Goal: Complete application form: Complete application form

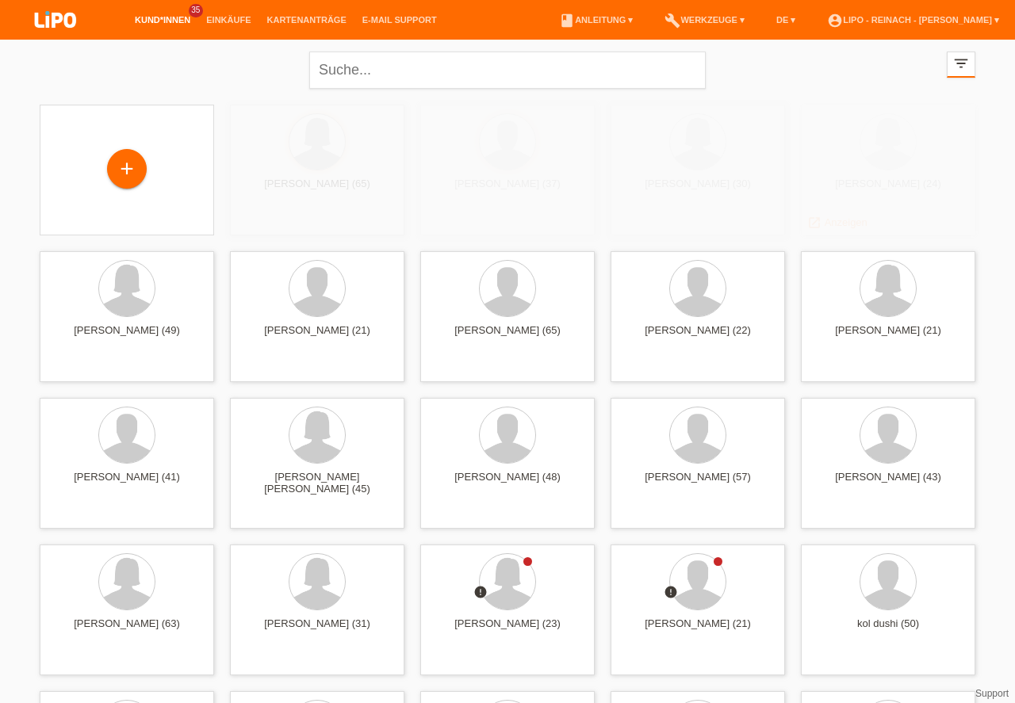
click at [962, 67] on icon "filter_list" at bounding box center [960, 63] width 17 height 17
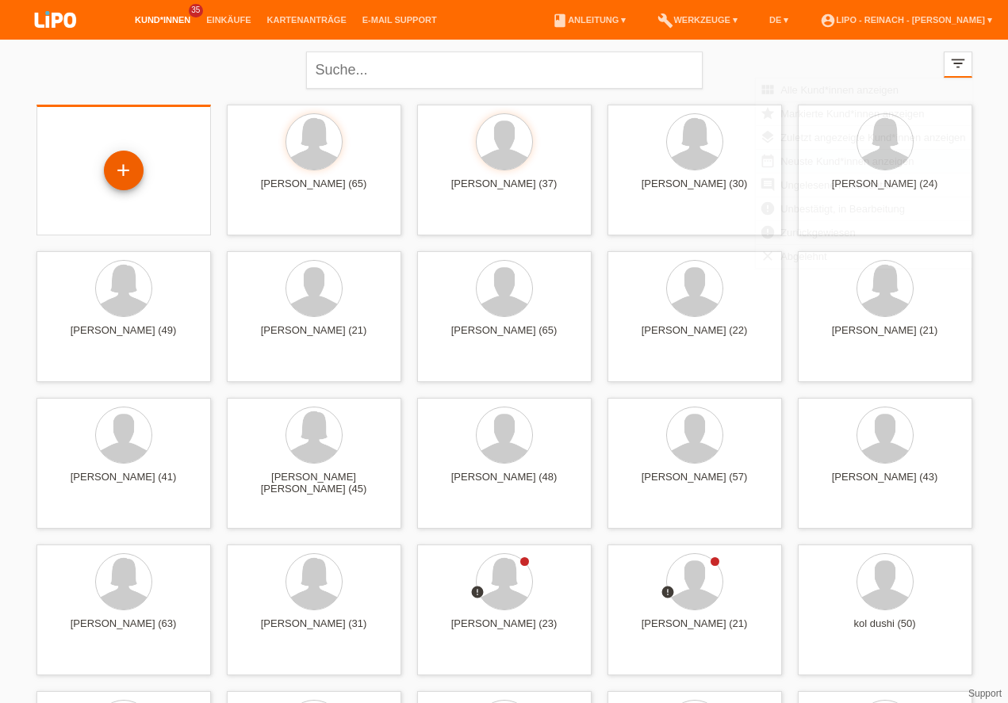
click at [126, 171] on div "+" at bounding box center [124, 170] width 38 height 27
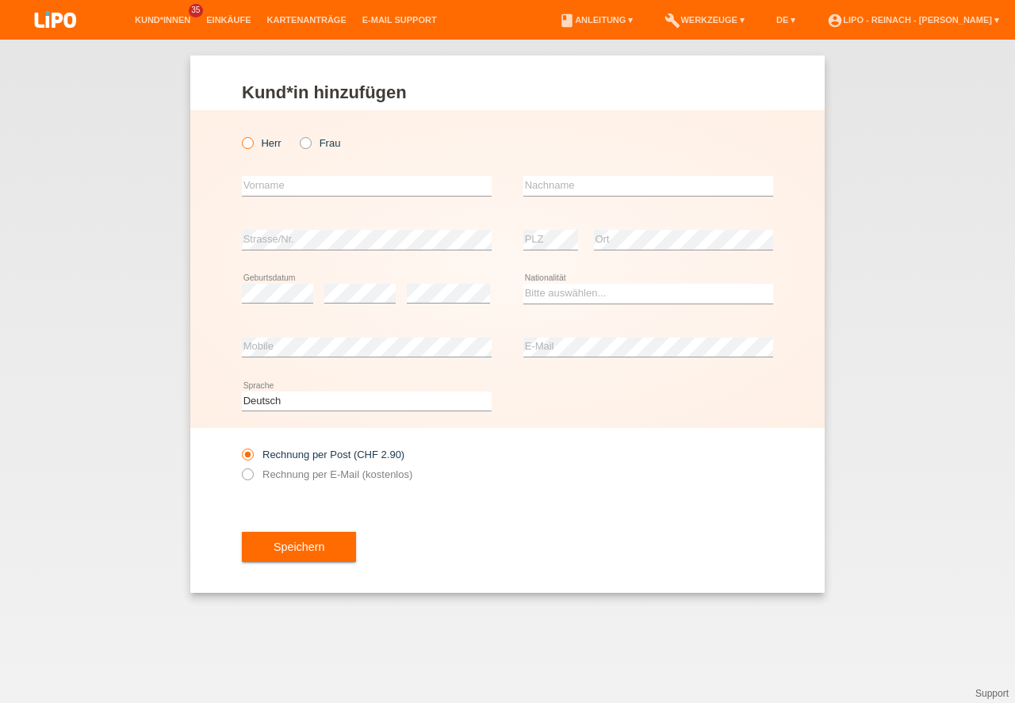
click at [239, 135] on icon at bounding box center [239, 135] width 0 height 0
click at [246, 141] on input "Herr" at bounding box center [247, 142] width 10 height 10
radio input "true"
click at [270, 182] on input "text" at bounding box center [367, 186] width 250 height 20
click at [277, 193] on input "text" at bounding box center [367, 186] width 250 height 20
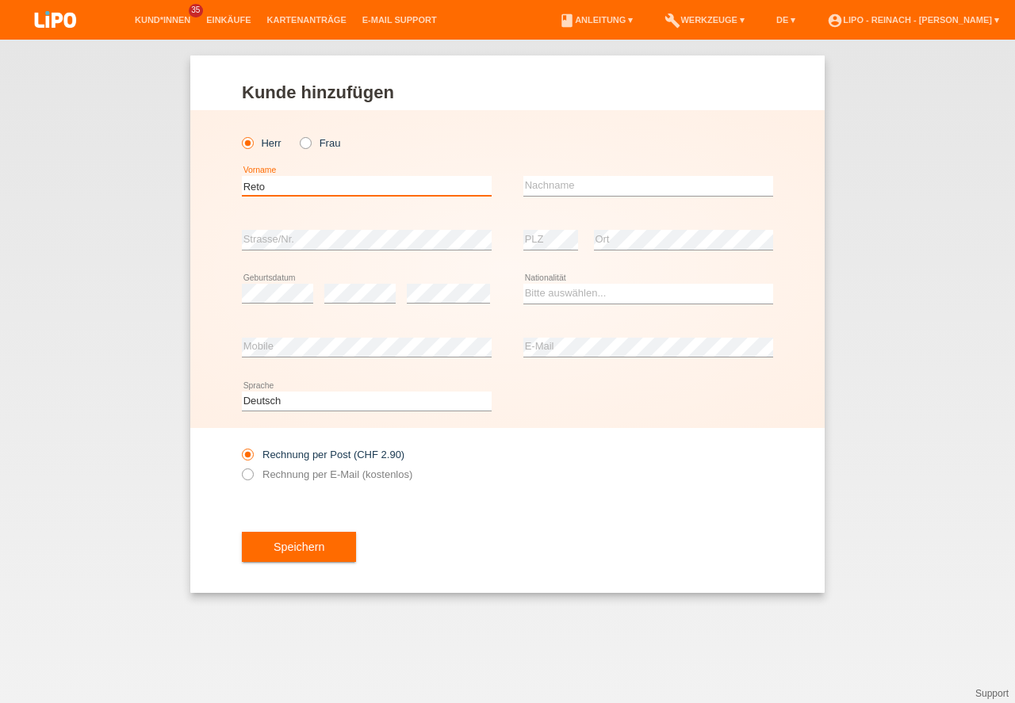
type input "Reto"
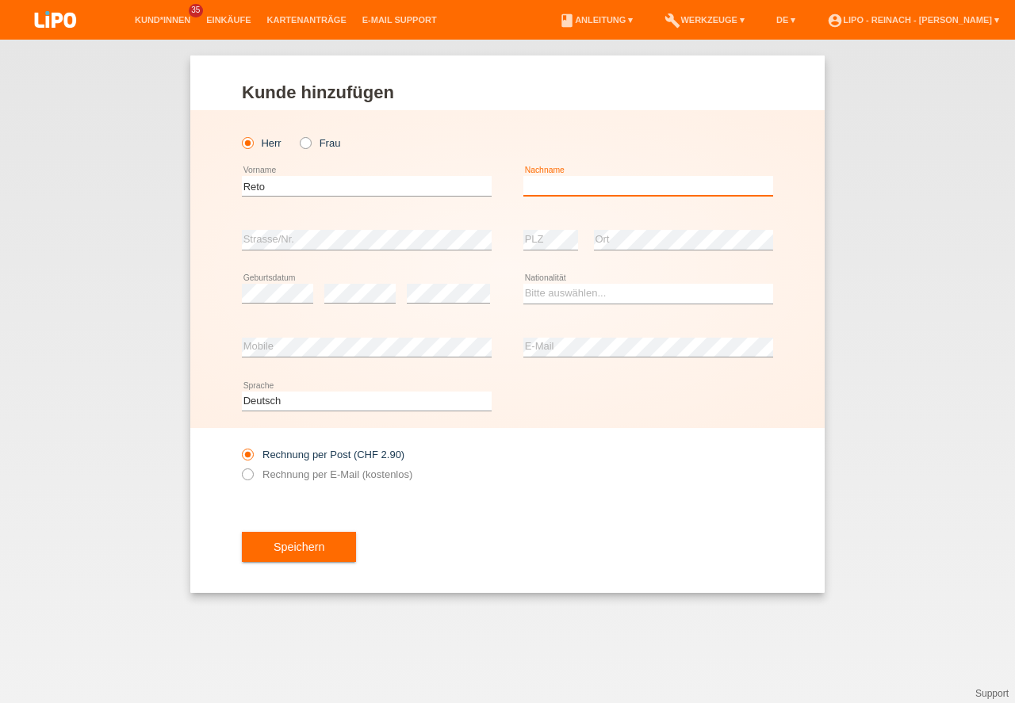
click at [552, 180] on input "text" at bounding box center [648, 186] width 250 height 20
click at [560, 190] on input "Mühletaler" at bounding box center [648, 186] width 250 height 20
type input "Mühlethaler"
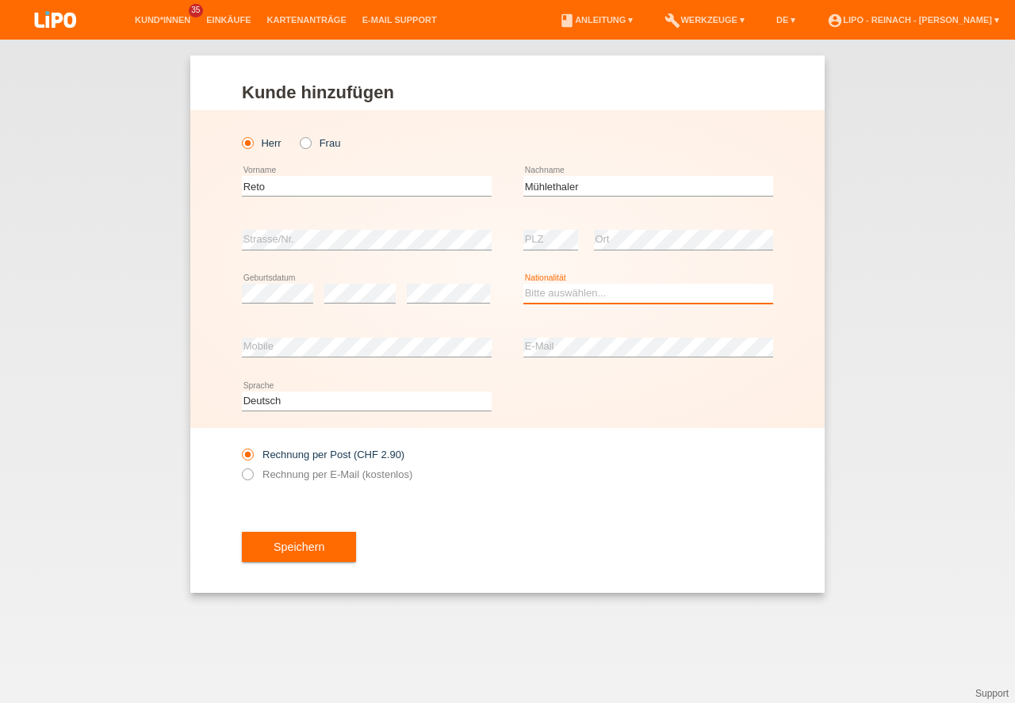
click at [552, 297] on select "Bitte auswählen... Schweiz Deutschland Liechtenstein Österreich ------------ Af…" at bounding box center [648, 293] width 250 height 19
select select "CH"
click at [0, 0] on option "Schweiz" at bounding box center [0, 0] width 0 height 0
click at [242, 476] on input "Rechnung per E-Mail (kostenlos)" at bounding box center [247, 479] width 10 height 20
radio input "true"
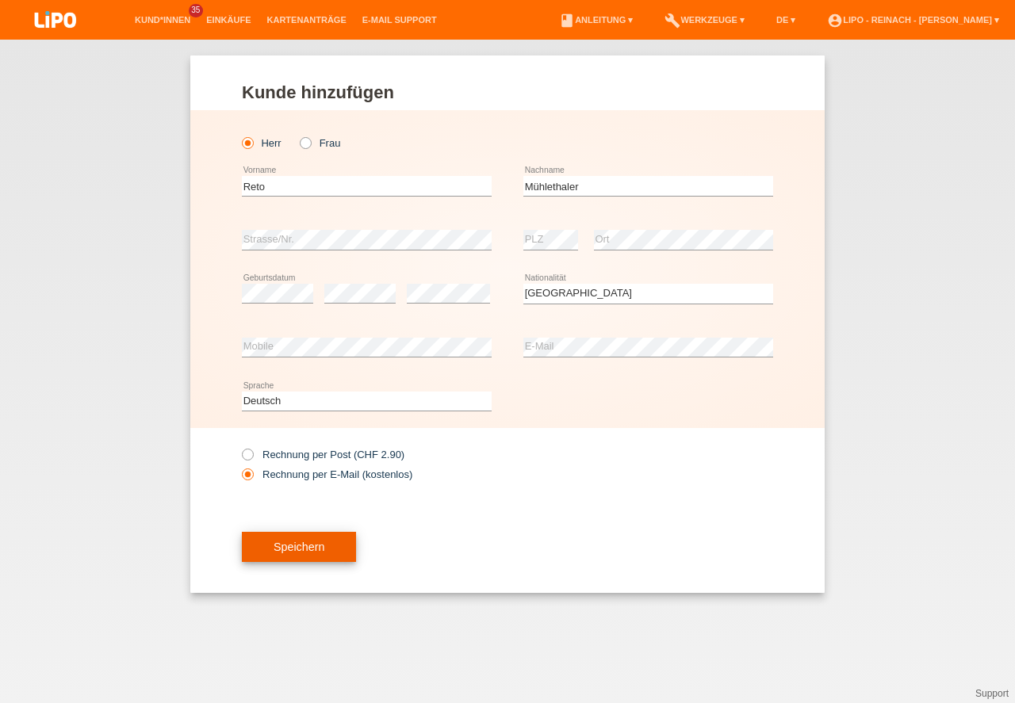
click at [303, 553] on button "Speichern" at bounding box center [299, 547] width 114 height 30
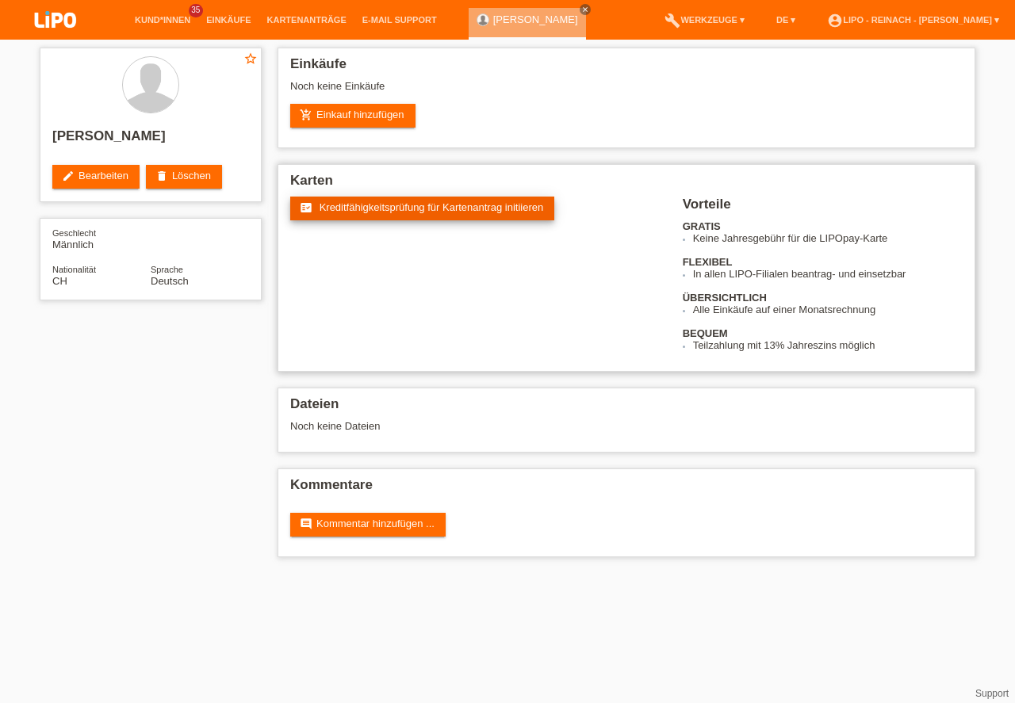
click at [425, 209] on span "Kreditfähigkeitsprüfung für Kartenantrag initiieren" at bounding box center [431, 207] width 224 height 12
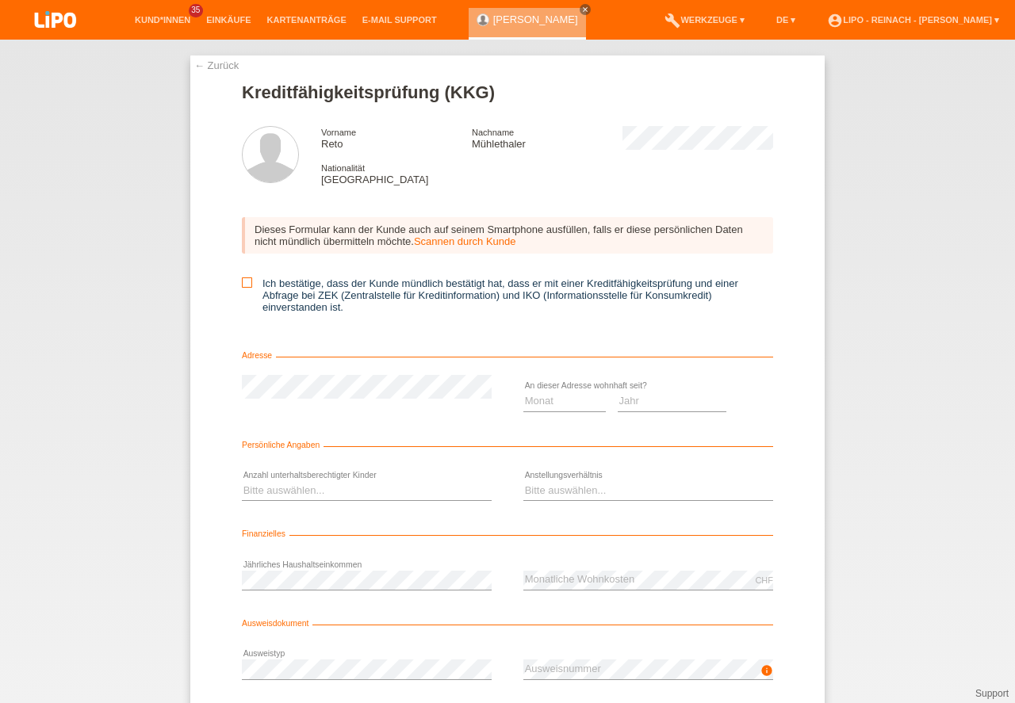
click at [244, 285] on icon at bounding box center [247, 282] width 10 height 10
click at [244, 285] on input "Ich bestätige, dass der Kunde mündlich bestätigt hat, dass er mit einer Kreditf…" at bounding box center [247, 282] width 10 height 10
checkbox input "true"
click at [559, 399] on select "Monat 01 02 03 04 05 06 07 08 09 10" at bounding box center [564, 401] width 82 height 19
select select "01"
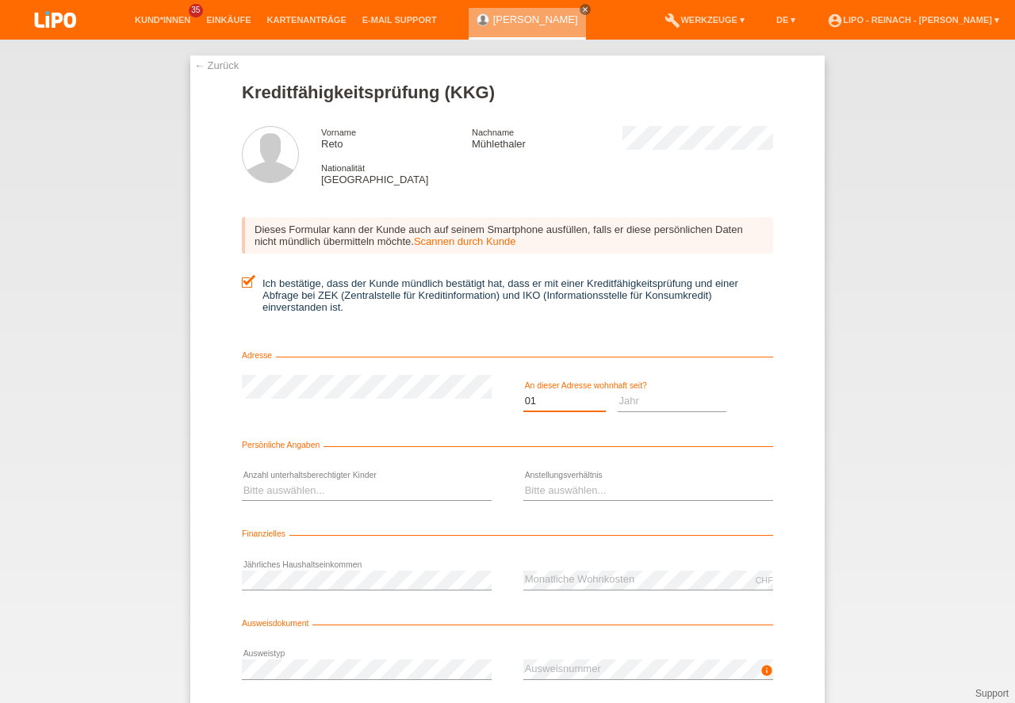
click at [0, 0] on option "01" at bounding box center [0, 0] width 0 height 0
click at [657, 405] on select "Jahr 2025 2024 2023 2022 2021 2020 2019 2018 2017 2016 2015 2014 2013 2012 2011…" at bounding box center [672, 401] width 109 height 19
select select "2021"
click at [0, 0] on option "2021" at bounding box center [0, 0] width 0 height 0
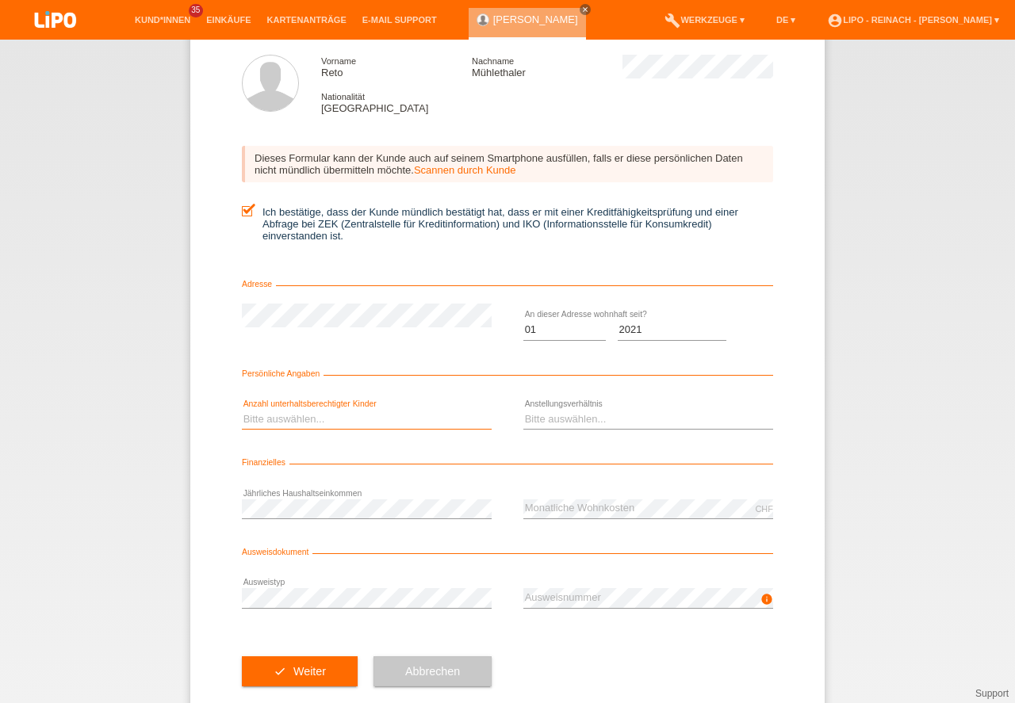
click at [285, 417] on select "Bitte auswählen... 0 1 2 3 4 5 6 7 8 9" at bounding box center [367, 419] width 250 height 19
click at [586, 326] on select "Monat 01 02 03 04 05 06 07 08 09 10" at bounding box center [564, 329] width 82 height 19
click at [580, 326] on select "Monat 01 02 03 04 05 06 07 08 09 10" at bounding box center [564, 329] width 82 height 19
select select "06"
click at [0, 0] on option "06" at bounding box center [0, 0] width 0 height 0
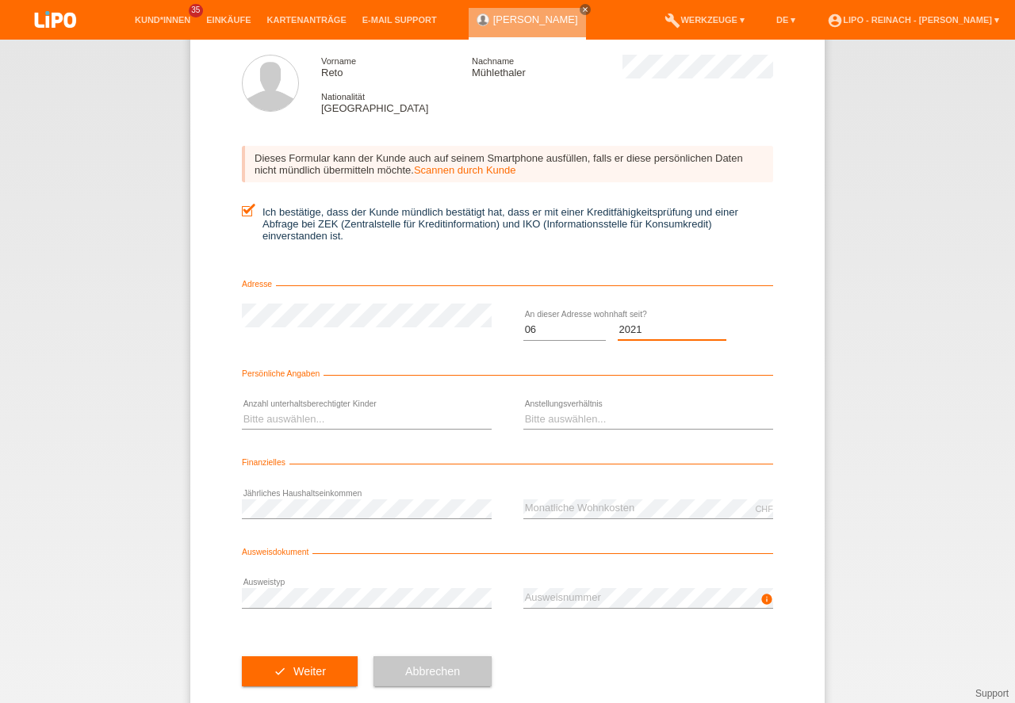
click at [656, 333] on select "Jahr 2025 2024 2023 2022 2021 2020 2019 2018 2017 2016 2015 2014 2013 2012 2011…" at bounding box center [672, 329] width 109 height 19
click at [660, 332] on select "Jahr 2025 2024 2023 2022 2021 2020 2019 2018 2017 2016 2015 2014 2013 2012 2011…" at bounding box center [672, 329] width 109 height 19
select select "2023"
click at [262, 415] on select "Bitte auswählen... 0 1 2 3 4 5 6 7 8 9" at bounding box center [367, 419] width 250 height 19
click at [0, 0] on option "0" at bounding box center [0, 0] width 0 height 0
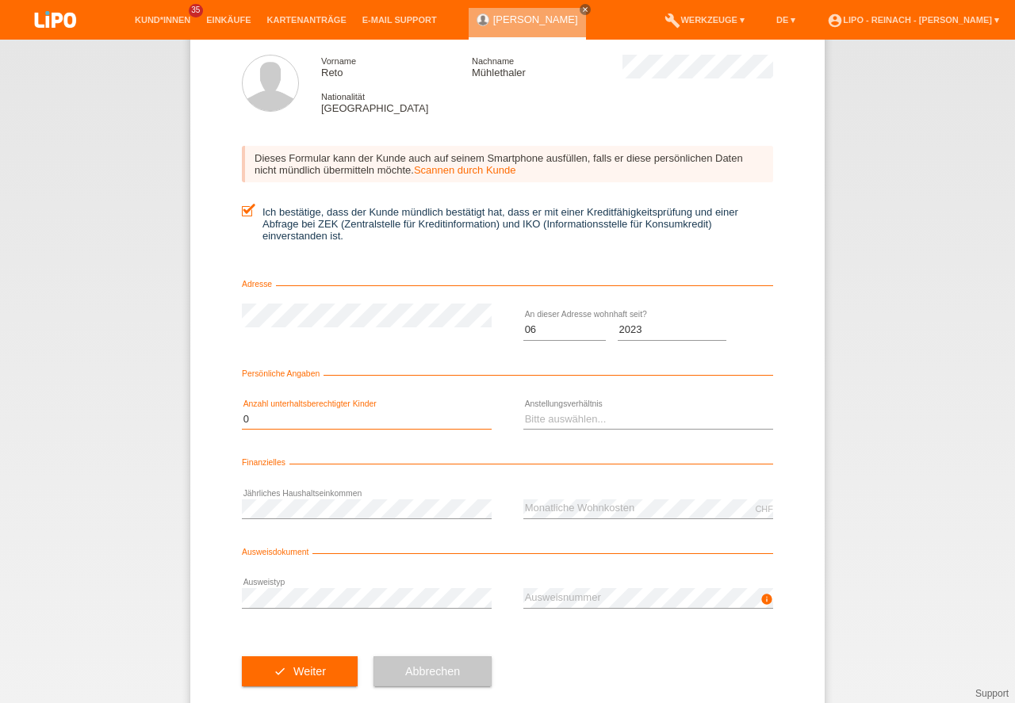
click at [245, 414] on select "Bitte auswählen... 0 1 2 3 4 5 6 7 8 9" at bounding box center [367, 419] width 250 height 19
select select "4"
click at [0, 0] on option "4" at bounding box center [0, 0] width 0 height 0
click at [539, 415] on select "Bitte auswählen... Unbefristet Befristet Lehrling/Student Pensioniert Nicht arb…" at bounding box center [648, 419] width 250 height 19
select select "UNLIMITED"
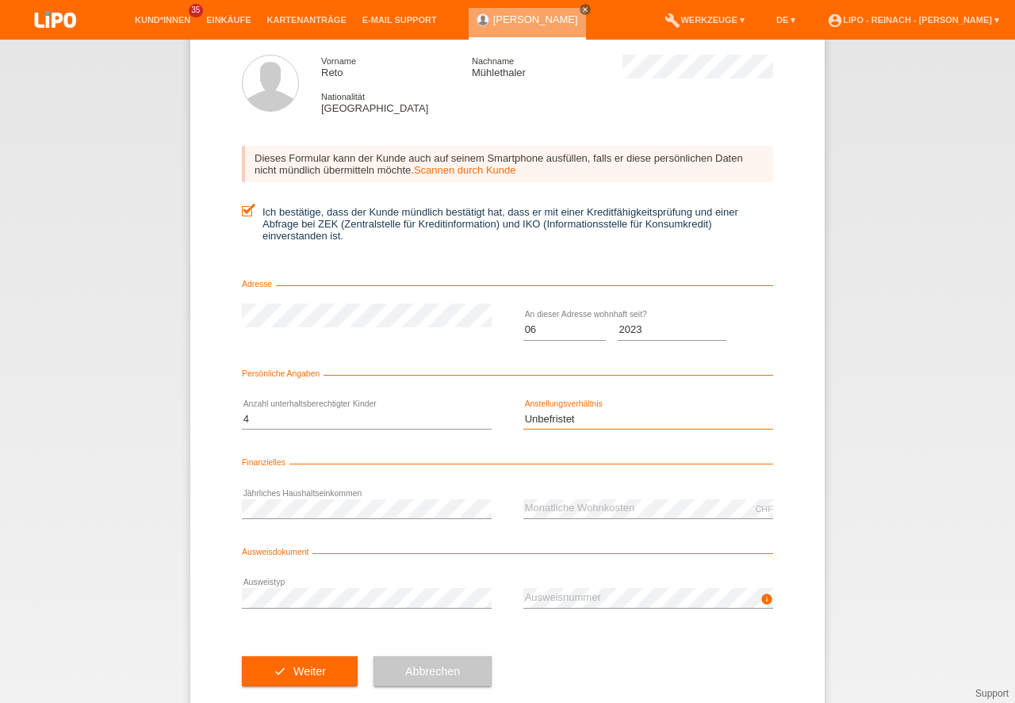
click at [0, 0] on option "Unbefristet" at bounding box center [0, 0] width 0 height 0
click at [295, 673] on button "check Weiter" at bounding box center [300, 671] width 116 height 30
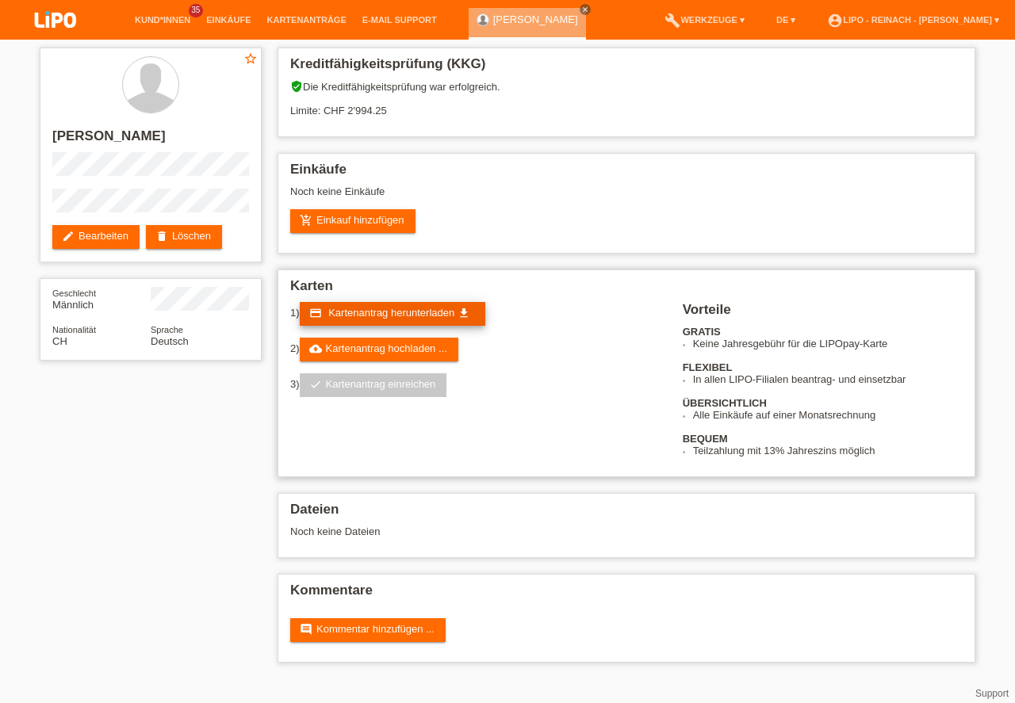
click at [382, 312] on span "Kartenantrag herunterladen" at bounding box center [391, 313] width 126 height 12
click at [342, 218] on link "add_shopping_cart Einkauf hinzufügen" at bounding box center [352, 221] width 125 height 24
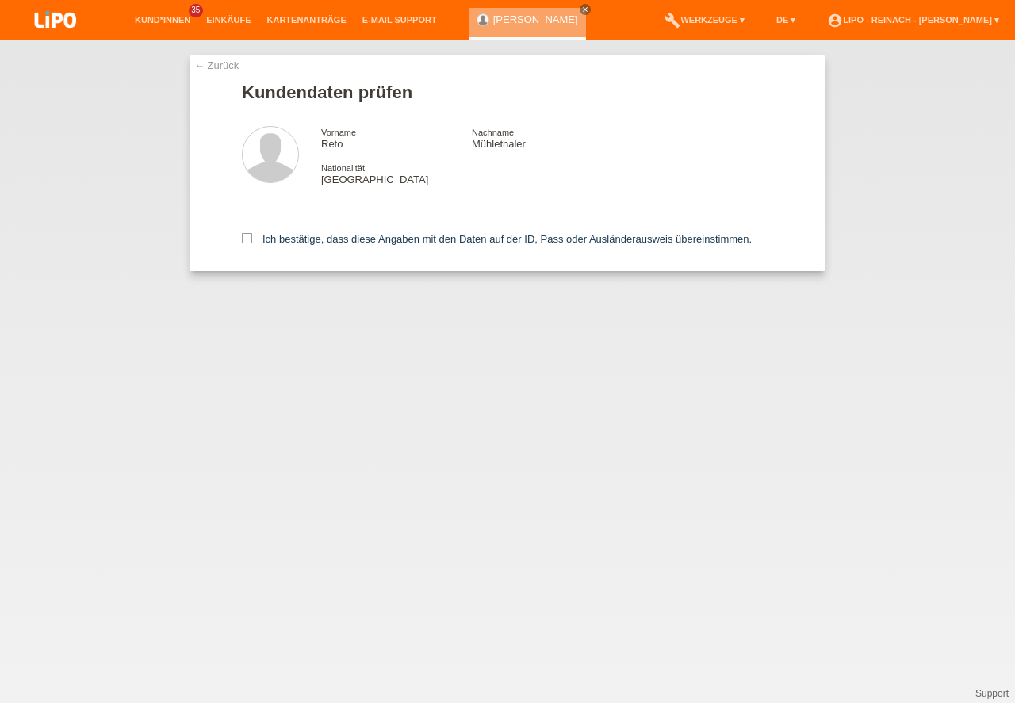
click at [247, 237] on icon at bounding box center [247, 238] width 10 height 10
click at [247, 237] on input "Ich bestätige, dass diese Angaben mit den Daten auf der ID, Pass oder Ausländer…" at bounding box center [247, 238] width 10 height 10
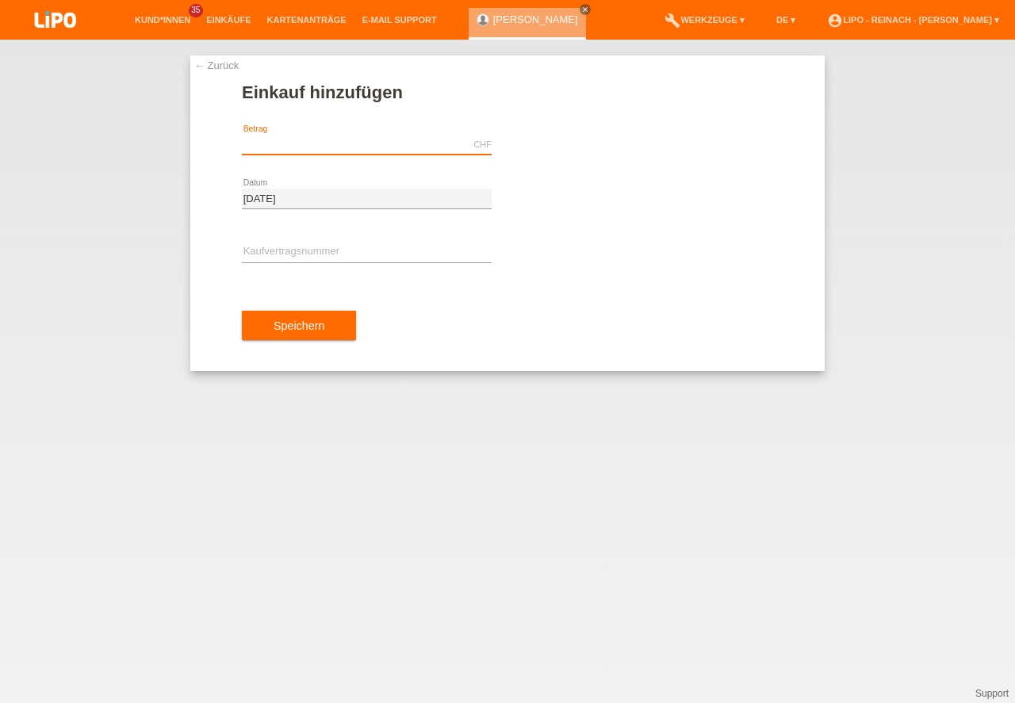
click at [285, 140] on input "text" at bounding box center [367, 145] width 250 height 20
type input "1029.00"
click at [308, 249] on input "text" at bounding box center [367, 253] width 250 height 20
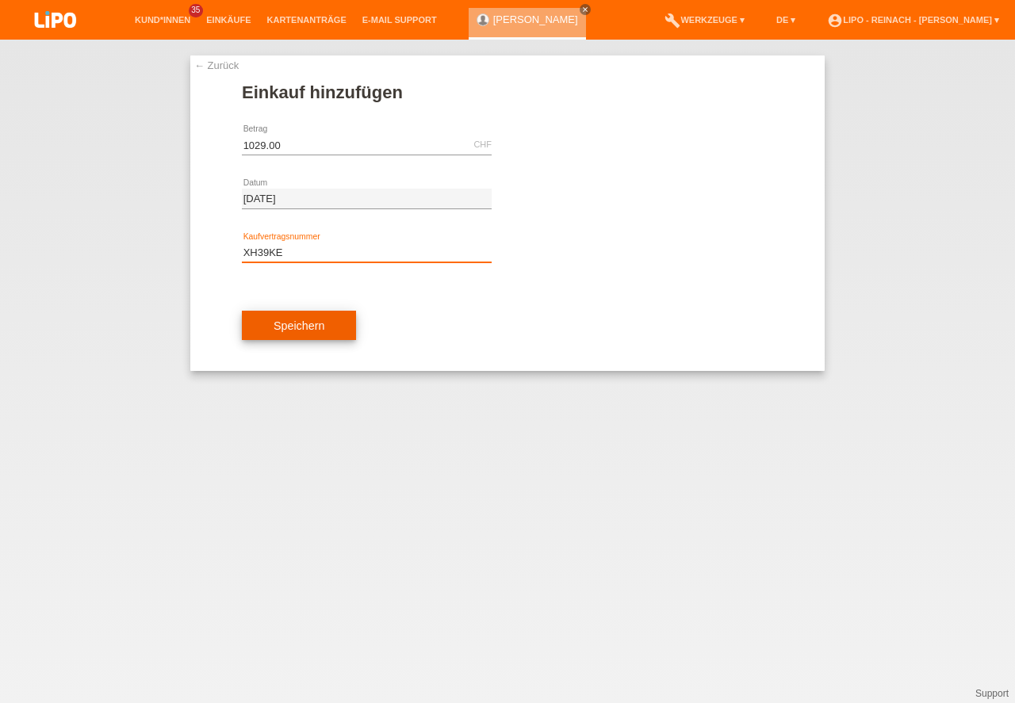
type input "XH39KE"
click at [290, 326] on button "Speichern" at bounding box center [299, 326] width 114 height 30
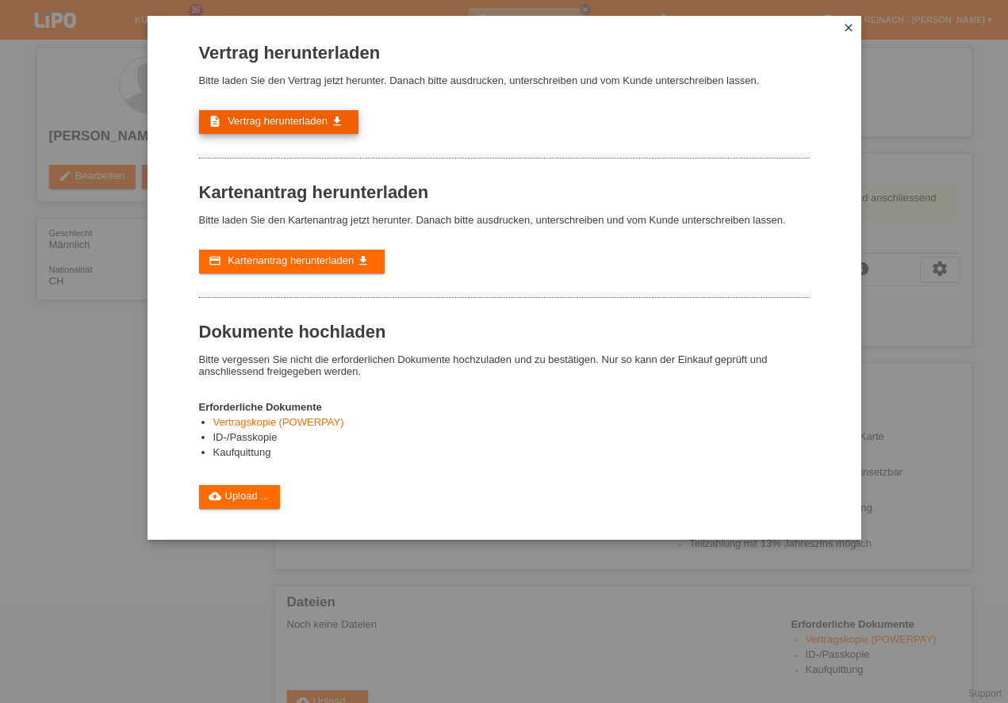
click at [262, 121] on span "Vertrag herunterladen" at bounding box center [278, 121] width 100 height 12
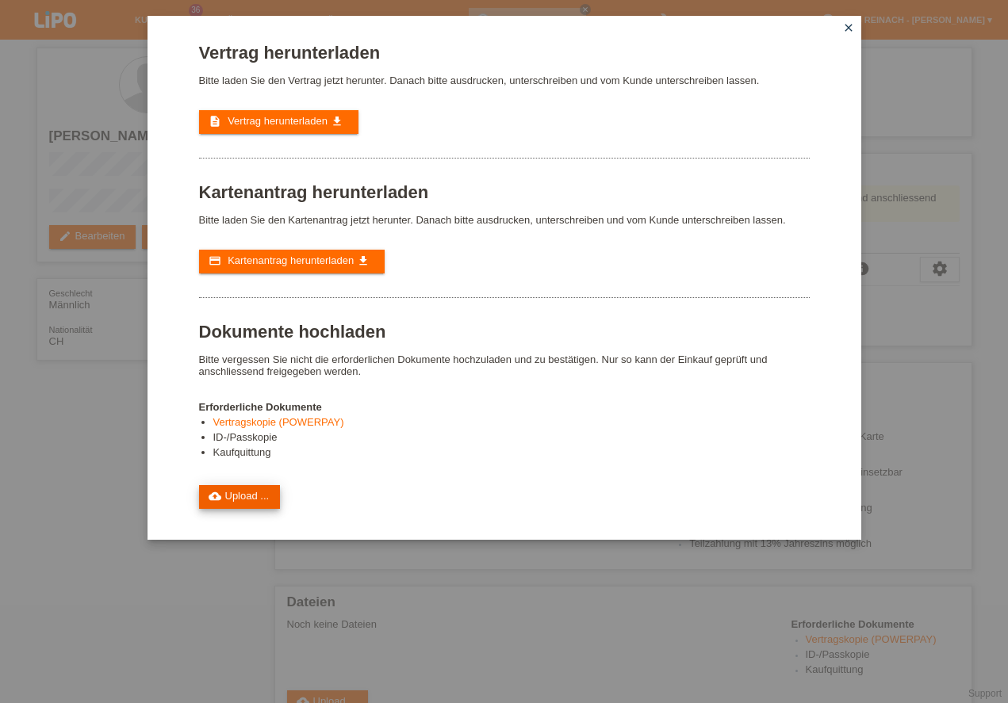
click at [238, 500] on link "cloud_upload Upload ..." at bounding box center [240, 497] width 82 height 24
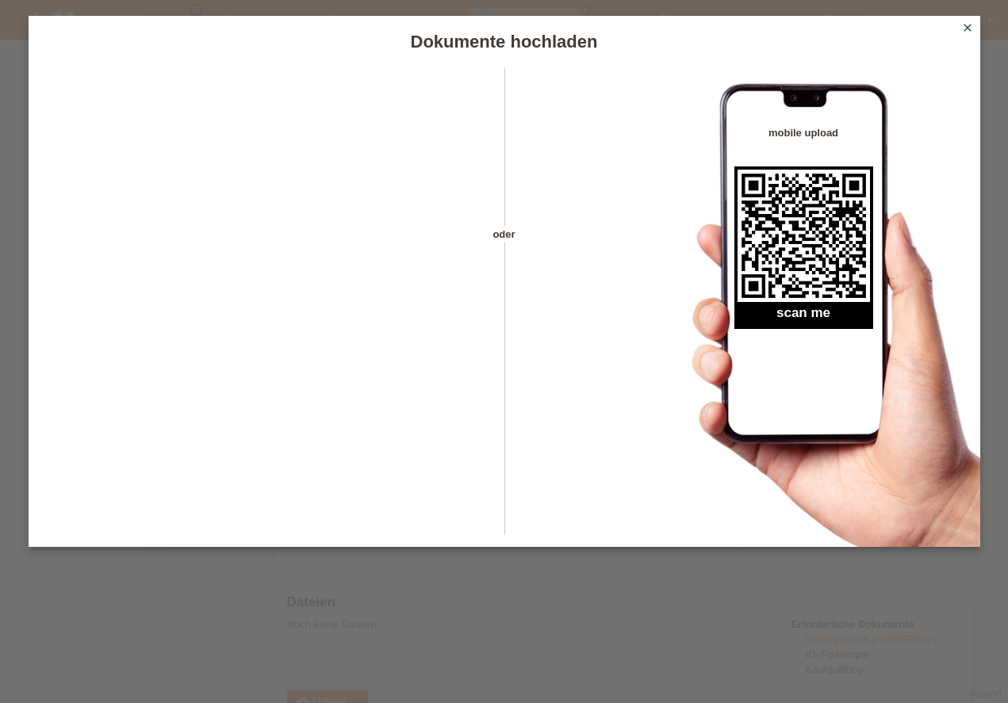
click at [965, 27] on icon "close" at bounding box center [967, 27] width 13 height 13
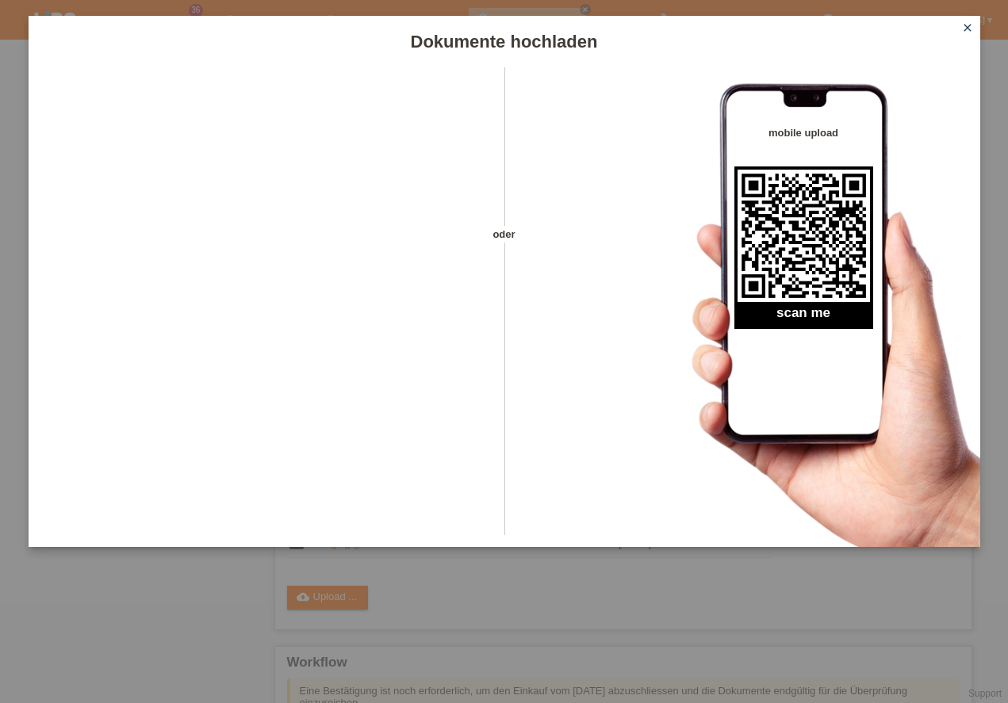
scroll to position [226, 0]
click at [970, 28] on icon "close" at bounding box center [967, 27] width 13 height 13
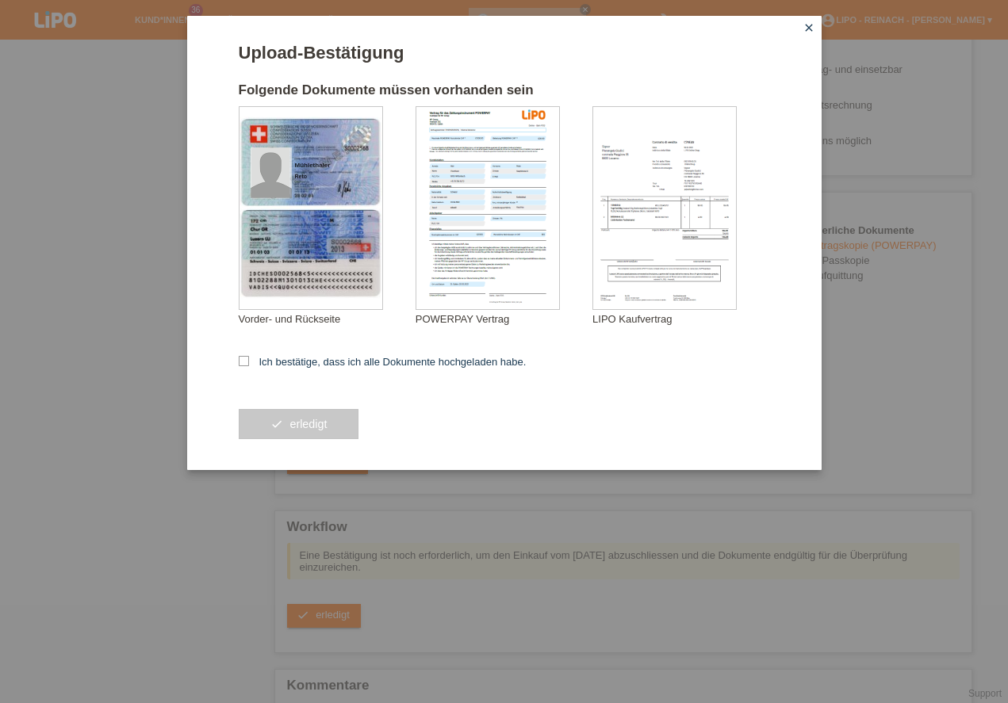
scroll to position [362, 0]
click at [243, 362] on icon at bounding box center [244, 361] width 10 height 10
click at [243, 362] on input "Ich bestätige, dass ich alle Dokumente hochgeladen habe." at bounding box center [244, 361] width 10 height 10
checkbox input "true"
click at [310, 423] on button "check erledigt" at bounding box center [299, 424] width 121 height 30
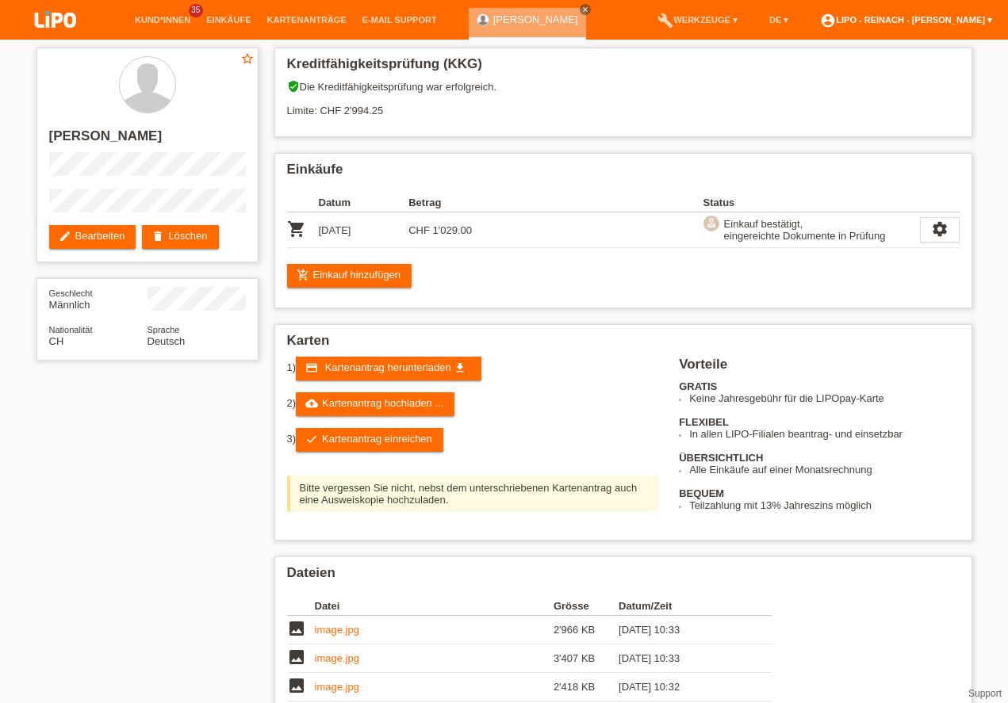
click at [924, 23] on link "account_circle LIPO - Reinach - [PERSON_NAME] ▾" at bounding box center [906, 20] width 188 height 10
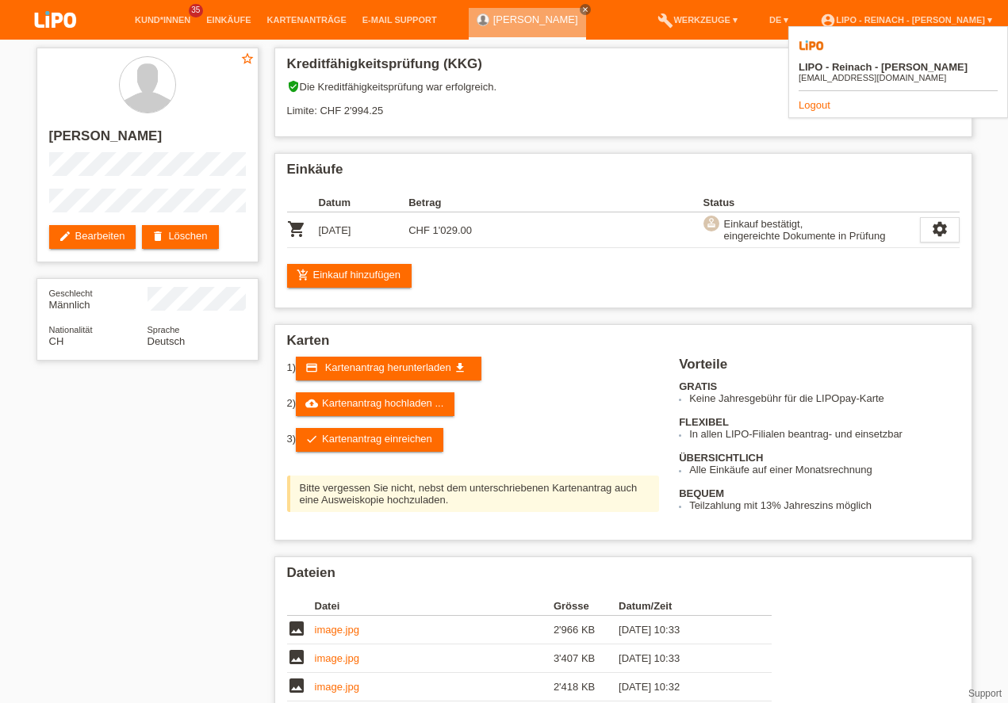
click at [820, 99] on link "Logout" at bounding box center [814, 105] width 32 height 12
